Goal: Check status: Check status

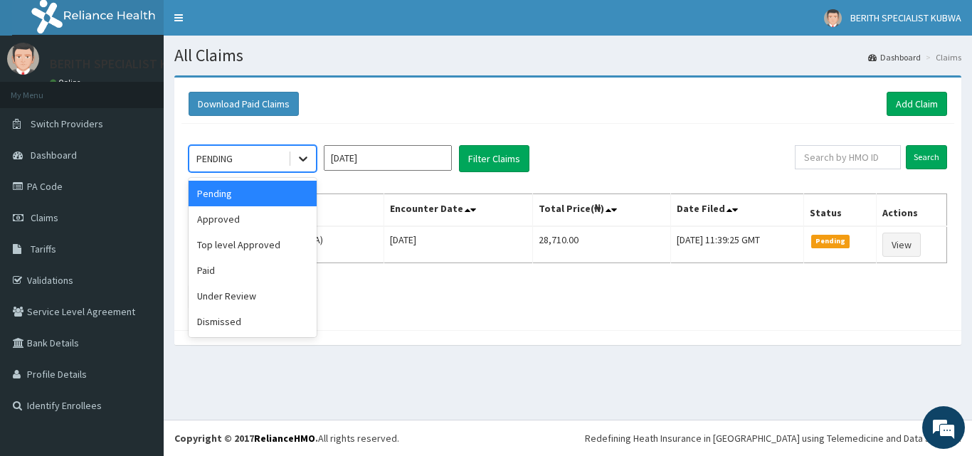
click at [304, 160] on icon at bounding box center [303, 159] width 9 height 5
click at [216, 267] on div "Paid" at bounding box center [253, 271] width 128 height 26
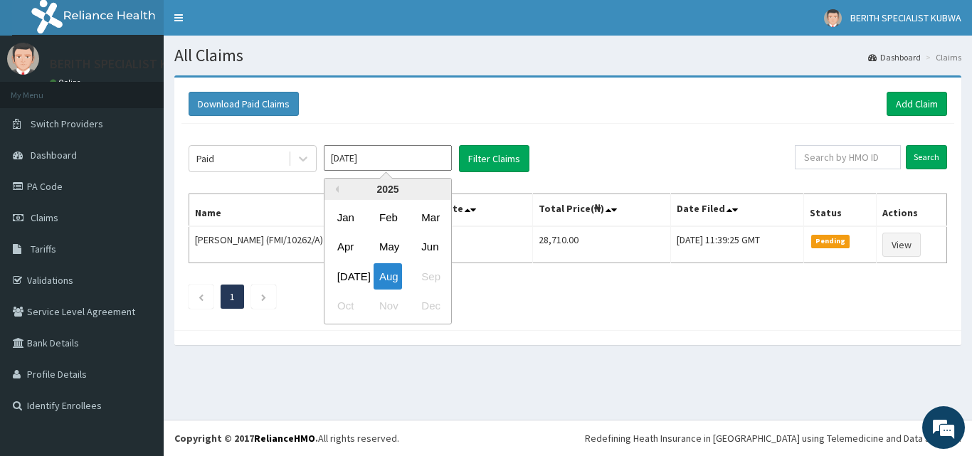
click at [391, 162] on input "Aug 2025" at bounding box center [388, 158] width 128 height 26
click at [345, 271] on div "Jul" at bounding box center [346, 276] width 28 height 26
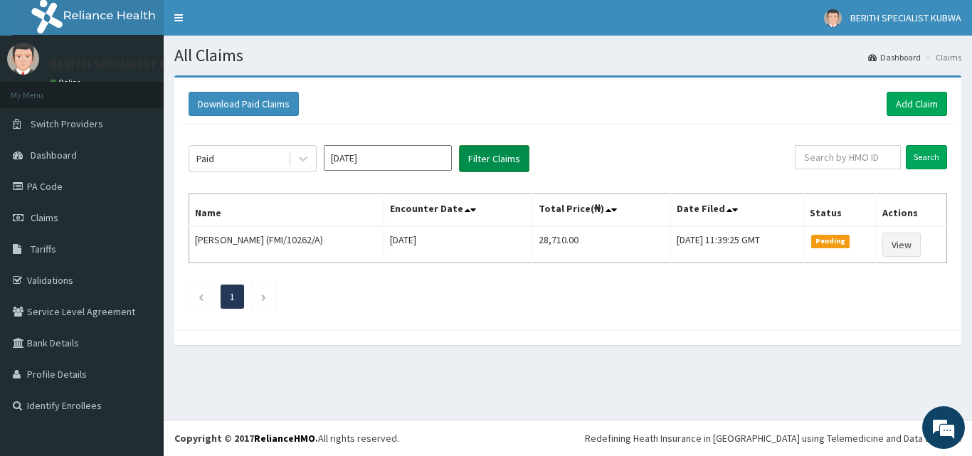
click at [478, 157] on button "Filter Claims" at bounding box center [494, 158] width 70 height 27
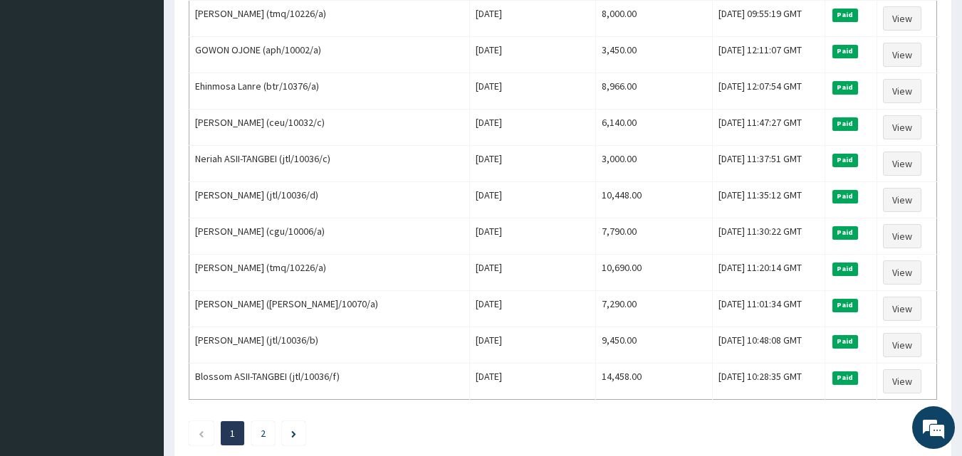
scroll to position [1651, 0]
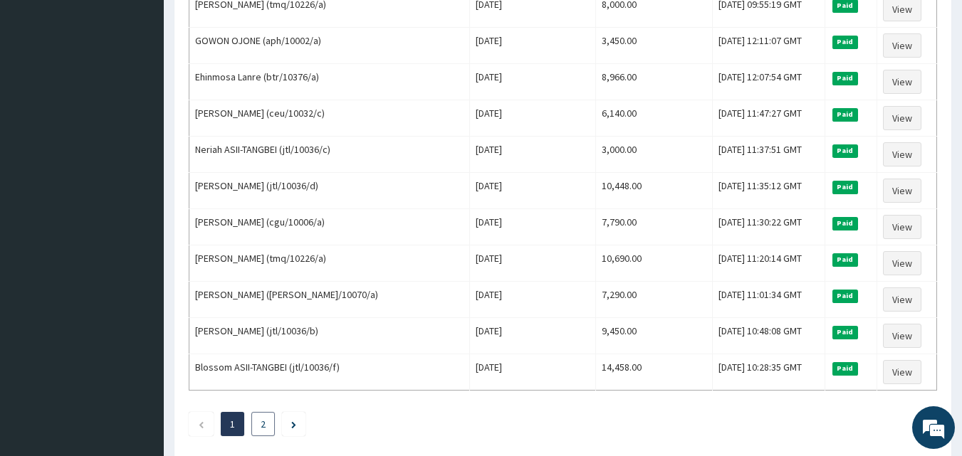
click at [262, 426] on link "2" at bounding box center [263, 424] width 5 height 13
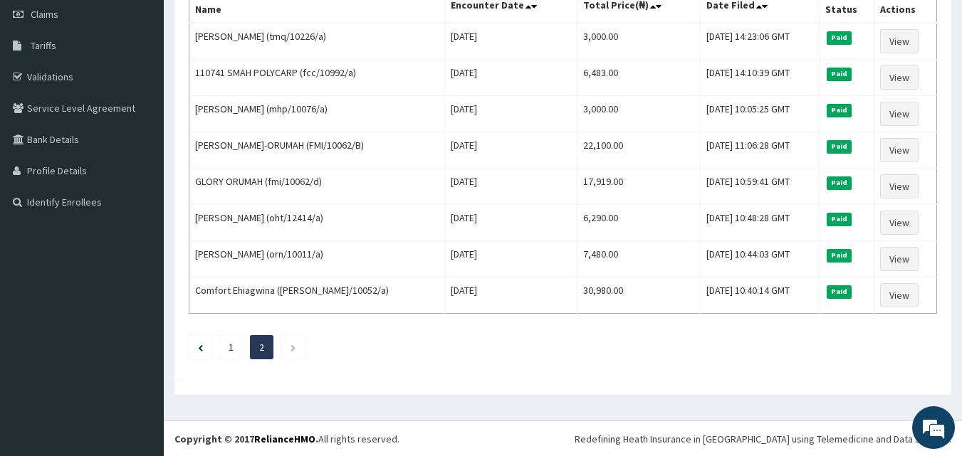
scroll to position [204, 0]
click at [198, 344] on icon "Previous page" at bounding box center [200, 347] width 5 height 7
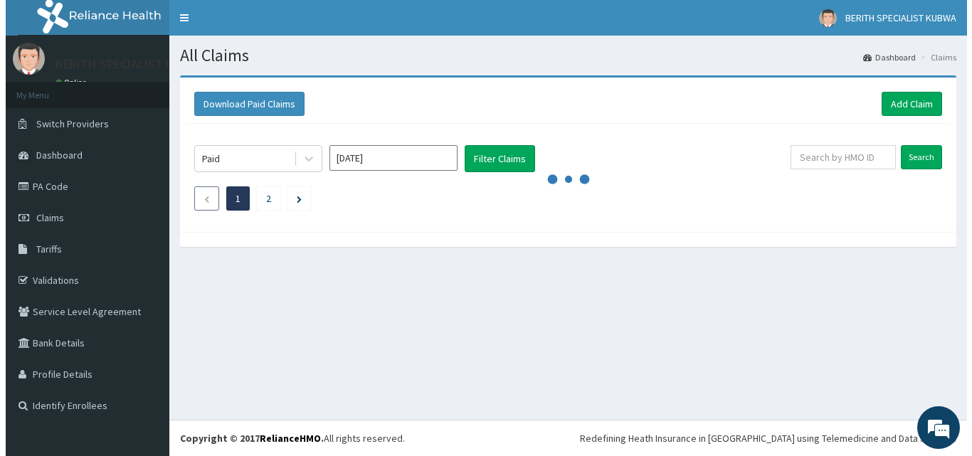
scroll to position [0, 0]
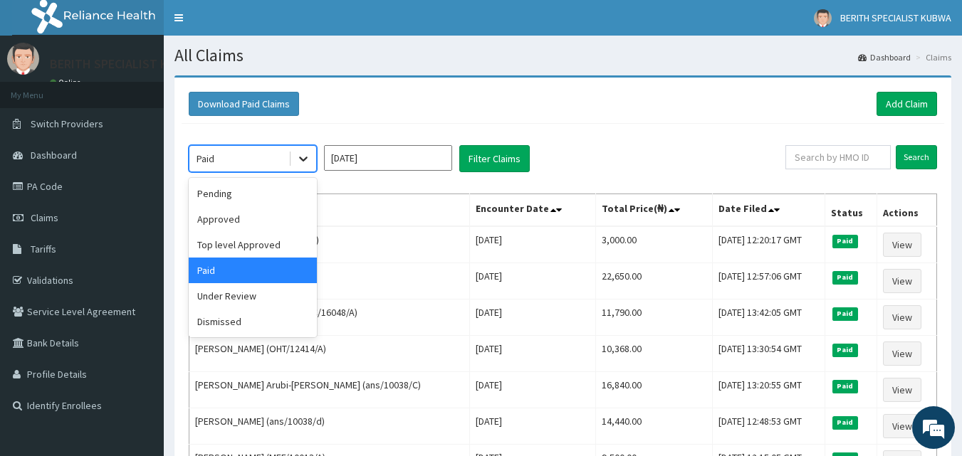
click at [304, 157] on icon at bounding box center [303, 159] width 14 height 14
click at [269, 187] on div "Pending" at bounding box center [253, 194] width 128 height 26
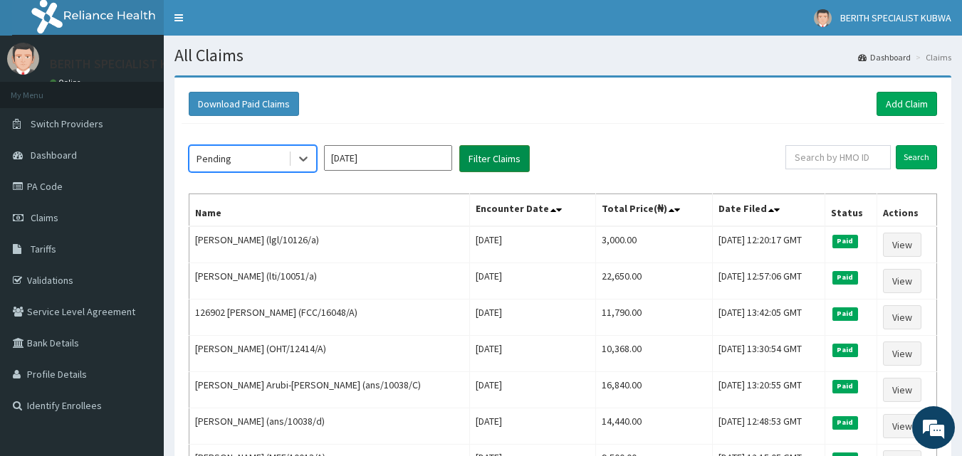
click at [488, 149] on button "Filter Claims" at bounding box center [494, 158] width 70 height 27
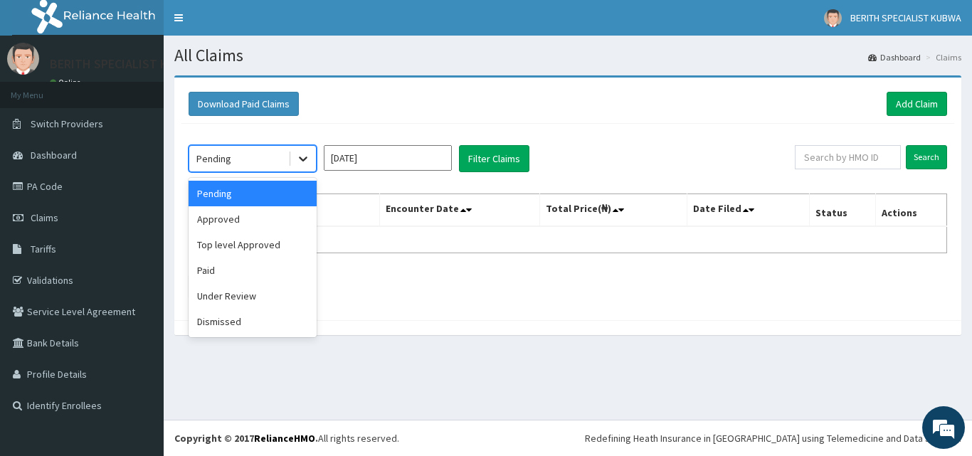
click at [305, 157] on icon at bounding box center [303, 159] width 14 height 14
click at [236, 219] on div "Approved" at bounding box center [253, 219] width 128 height 26
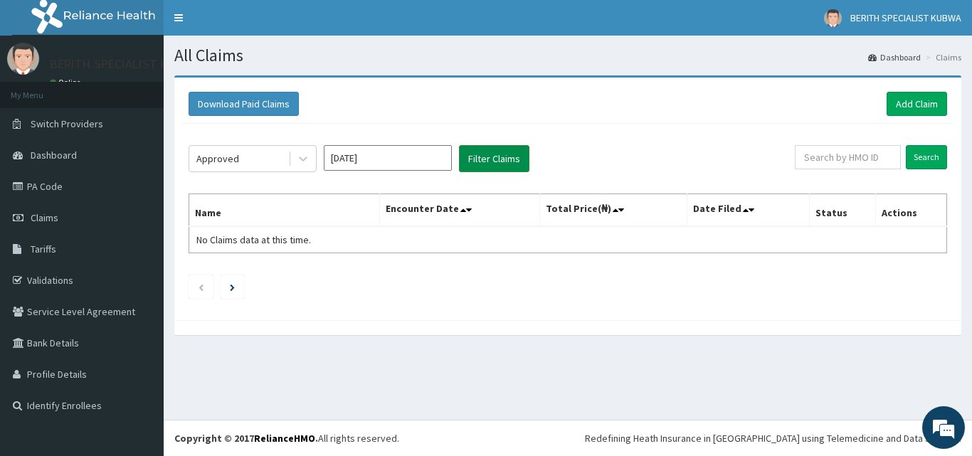
click at [488, 154] on button "Filter Claims" at bounding box center [494, 158] width 70 height 27
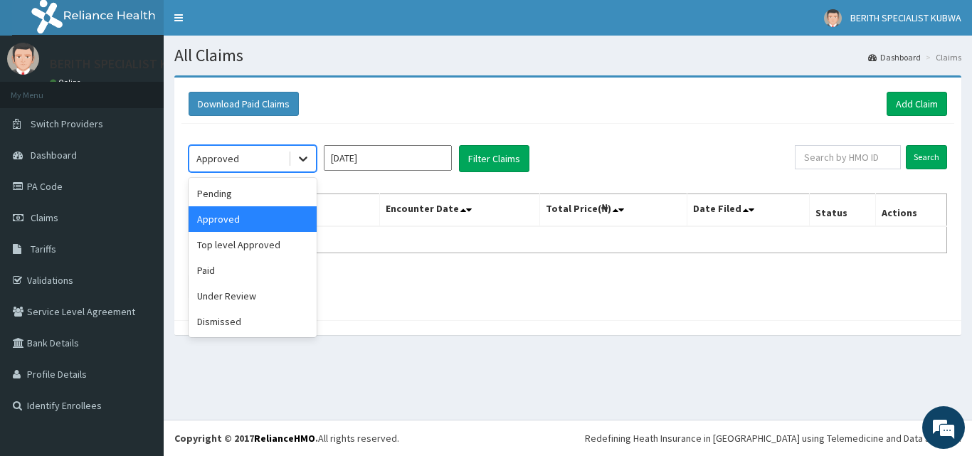
click at [303, 159] on icon at bounding box center [303, 159] width 14 height 14
click at [213, 290] on div "Under Review" at bounding box center [253, 296] width 128 height 26
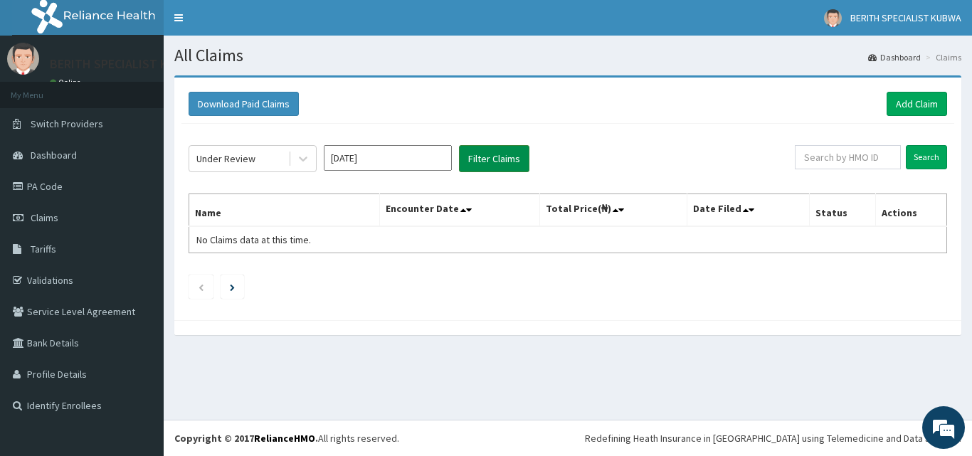
click at [493, 154] on button "Filter Claims" at bounding box center [494, 158] width 70 height 27
click at [303, 159] on icon at bounding box center [303, 159] width 14 height 14
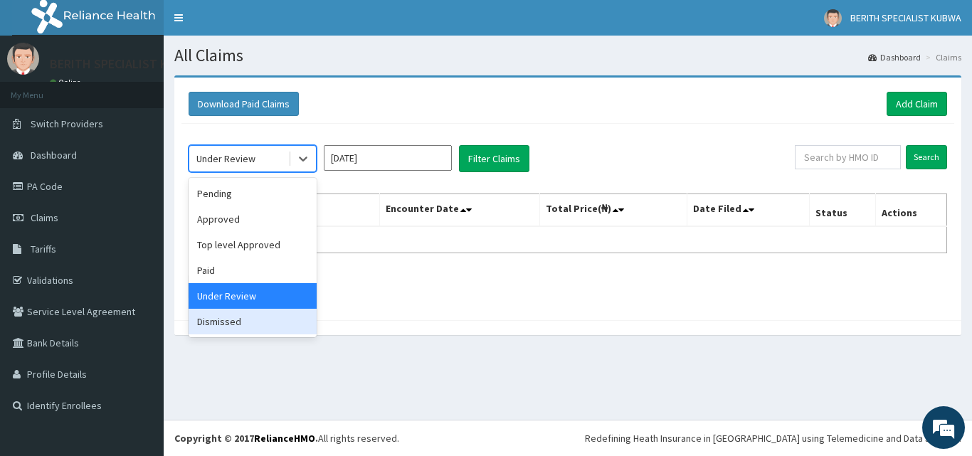
click at [229, 316] on div "Dismissed" at bounding box center [253, 322] width 128 height 26
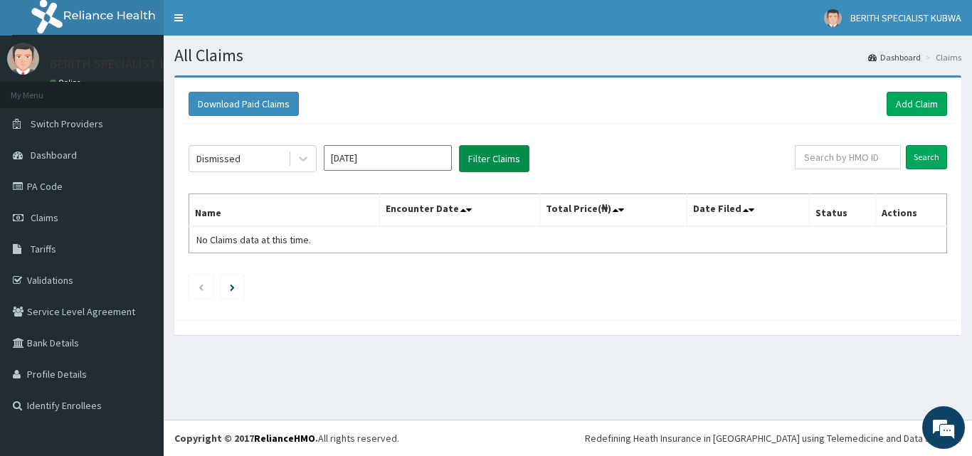
click at [483, 154] on button "Filter Claims" at bounding box center [494, 158] width 70 height 27
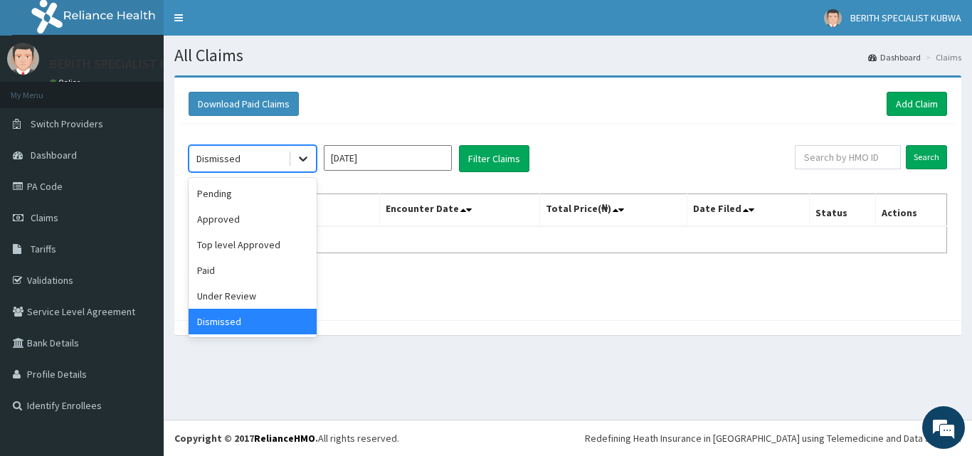
click at [302, 155] on icon at bounding box center [303, 159] width 14 height 14
click at [241, 216] on div "Approved" at bounding box center [253, 219] width 128 height 26
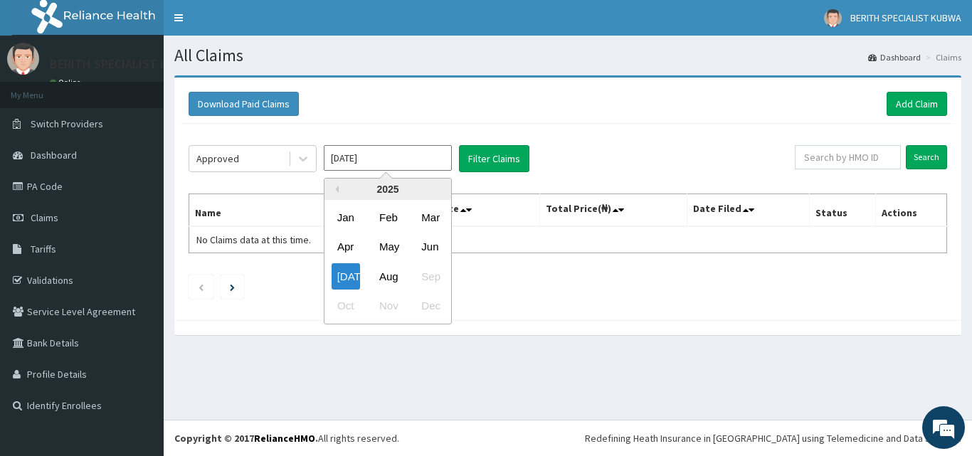
click at [419, 161] on input "Jul 2025" at bounding box center [388, 158] width 128 height 26
click at [386, 279] on div "Aug" at bounding box center [388, 276] width 28 height 26
type input "Aug 2025"
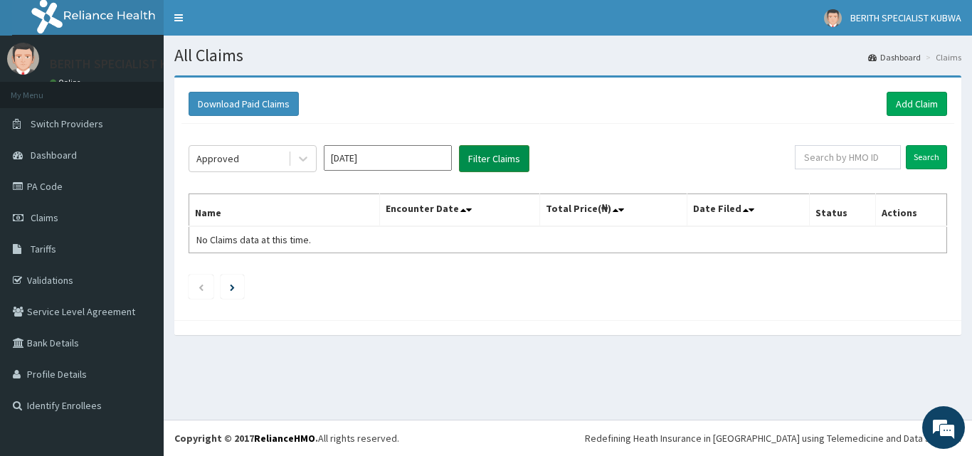
click at [488, 151] on button "Filter Claims" at bounding box center [494, 158] width 70 height 27
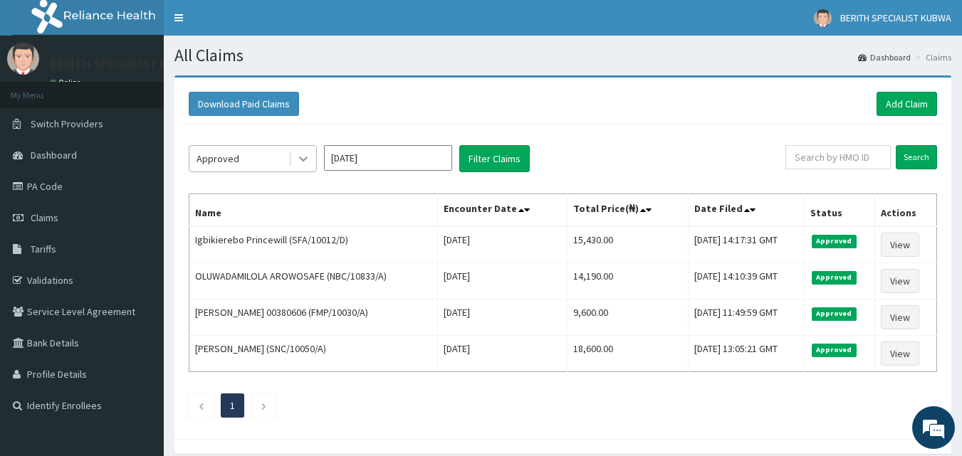
click at [300, 157] on icon at bounding box center [303, 159] width 14 height 14
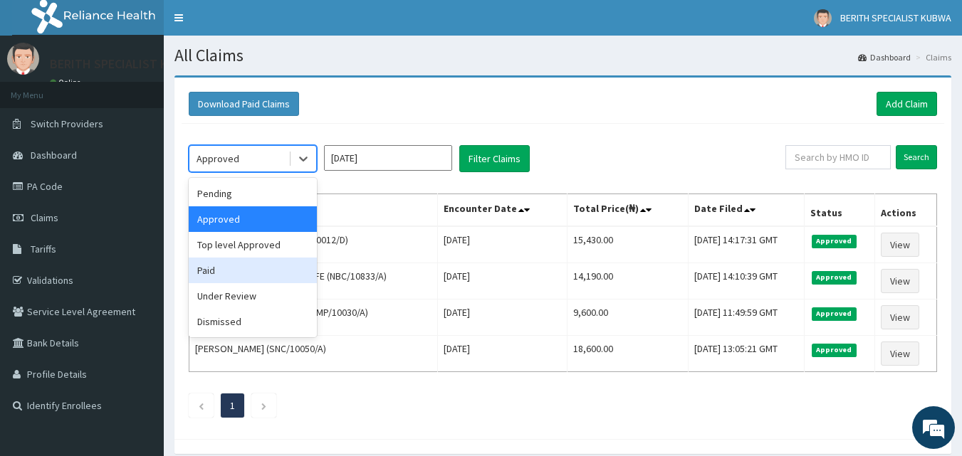
click at [224, 262] on div "Paid" at bounding box center [253, 271] width 128 height 26
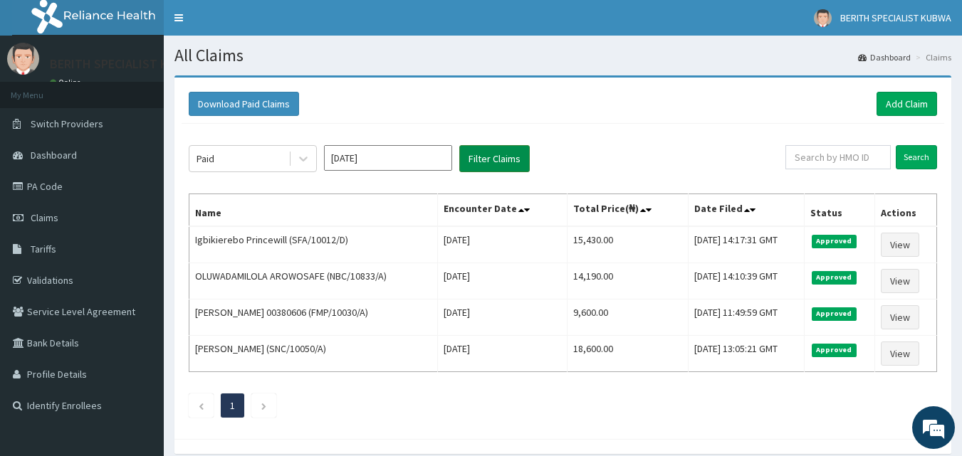
click at [483, 151] on button "Filter Claims" at bounding box center [494, 158] width 70 height 27
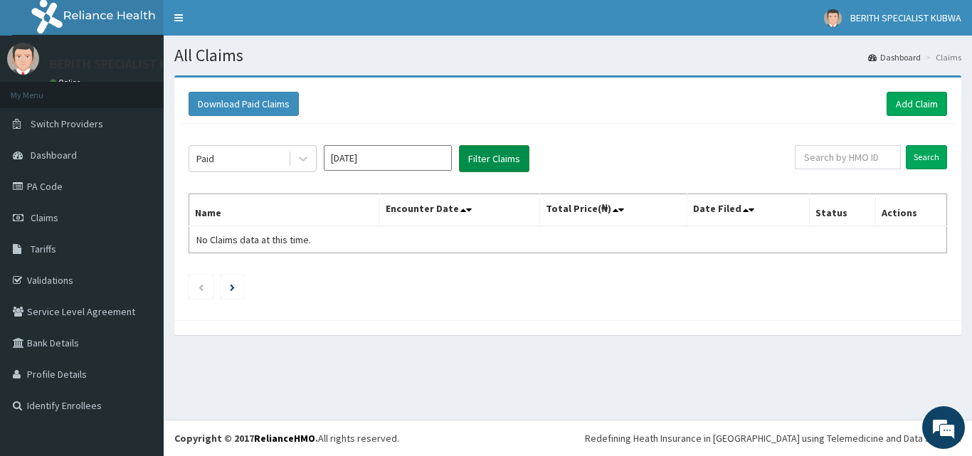
click at [483, 151] on button "Filter Claims" at bounding box center [494, 158] width 70 height 27
click at [530, 251] on table "Name Encounter Date Total Price(₦) Date Filed Status Actions No Claims data at …" at bounding box center [568, 224] width 759 height 60
